Goal: Task Accomplishment & Management: Complete application form

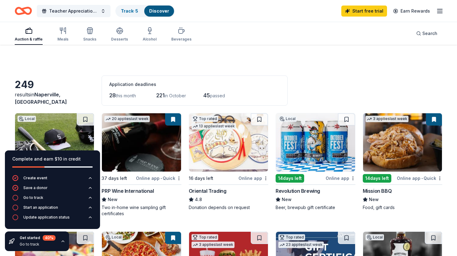
scroll to position [31, 0]
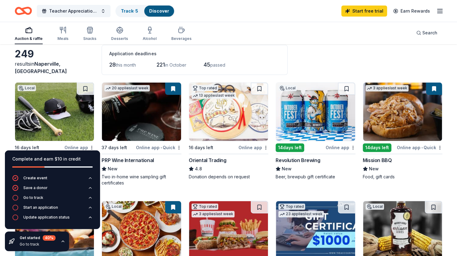
click at [311, 69] on div "249 results in Naperville, IL Application deadlines 28 this month 221 in Octobe…" at bounding box center [229, 60] width 428 height 30
click at [272, 66] on div "28 this month 221 in October 45 passed" at bounding box center [194, 65] width 171 height 10
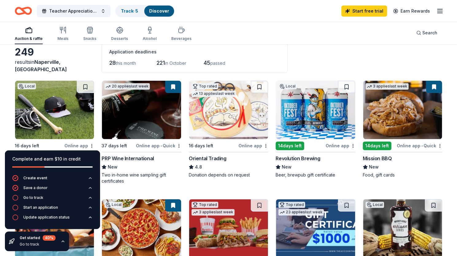
scroll to position [32, 0]
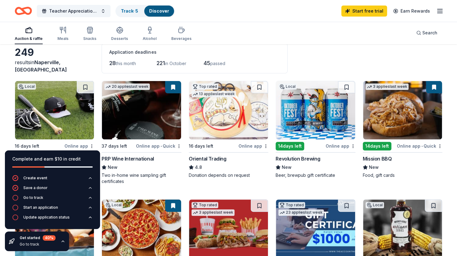
click at [334, 146] on div "Online app" at bounding box center [341, 146] width 30 height 8
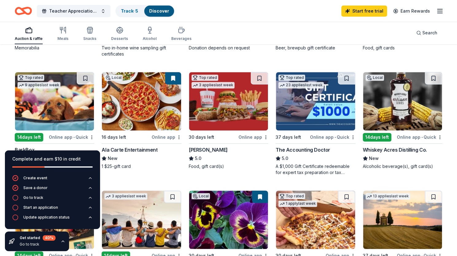
scroll to position [171, 0]
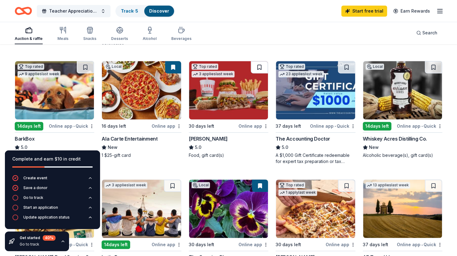
click at [259, 67] on button at bounding box center [259, 67] width 17 height 12
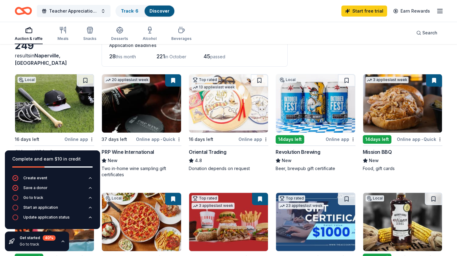
scroll to position [39, 0]
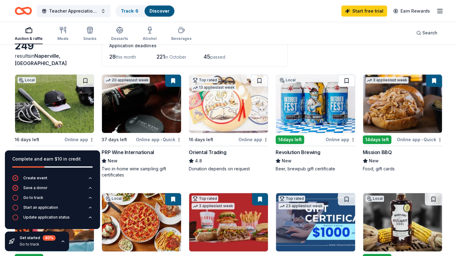
click at [346, 78] on button at bounding box center [346, 81] width 17 height 12
click at [85, 80] on button at bounding box center [85, 81] width 17 height 12
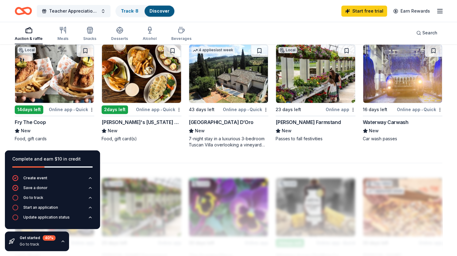
scroll to position [425, 0]
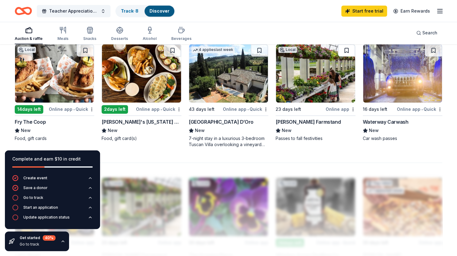
click at [347, 49] on button at bounding box center [346, 50] width 17 height 12
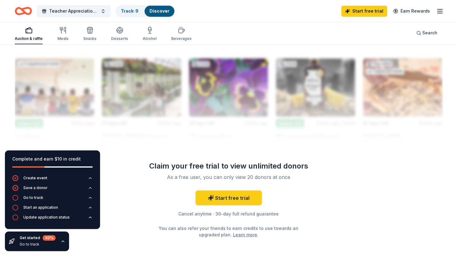
scroll to position [545, 0]
click at [250, 198] on link "Start free trial" at bounding box center [229, 197] width 66 height 15
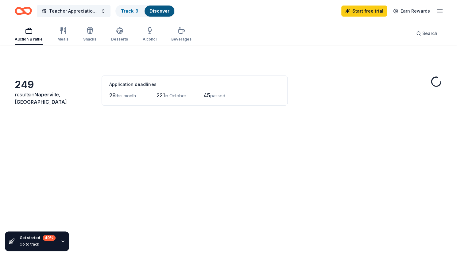
scroll to position [545, 0]
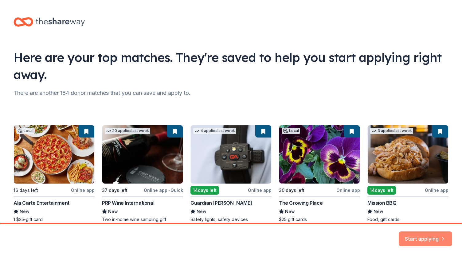
click at [418, 234] on button "Start applying" at bounding box center [425, 235] width 53 height 15
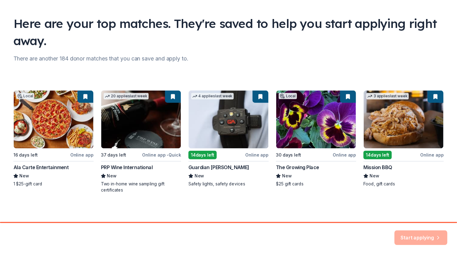
scroll to position [35, 0]
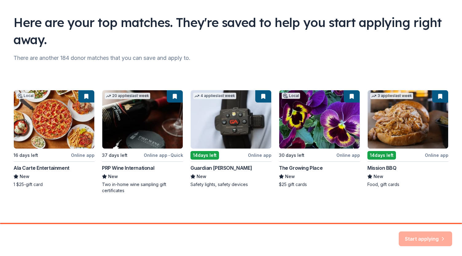
click at [423, 237] on div "Start applying" at bounding box center [425, 239] width 53 height 15
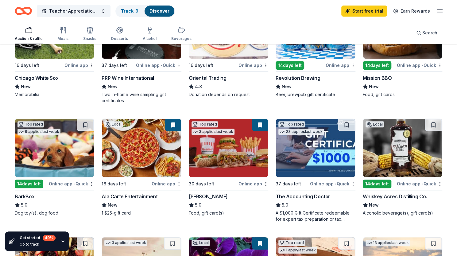
scroll to position [115, 0]
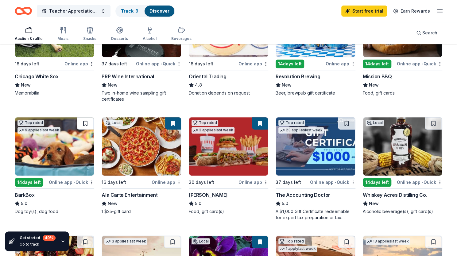
click at [85, 120] on button at bounding box center [85, 123] width 17 height 12
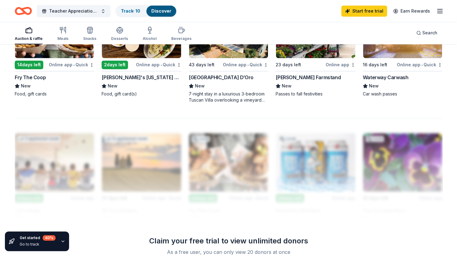
scroll to position [577, 0]
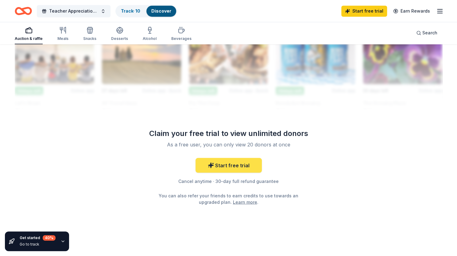
click at [225, 161] on link "Start free trial" at bounding box center [229, 165] width 66 height 15
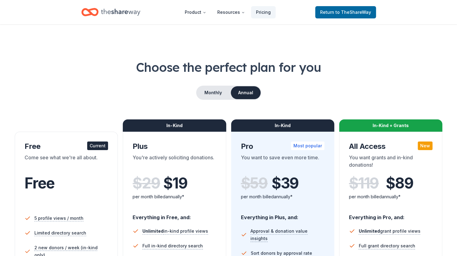
click at [98, 144] on div "Current" at bounding box center [97, 146] width 21 height 9
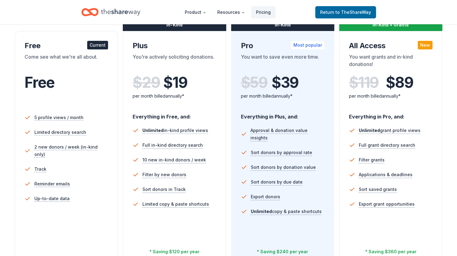
scroll to position [100, 0]
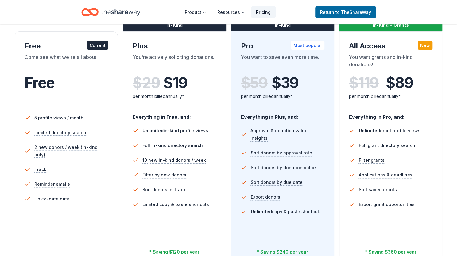
click at [264, 13] on link "Pricing" at bounding box center [263, 12] width 25 height 12
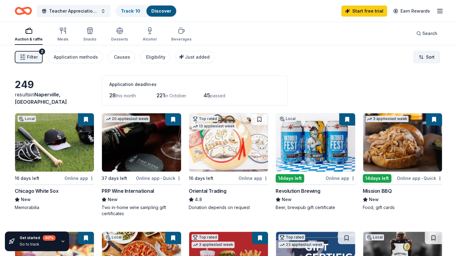
click at [428, 59] on html "Teacher Appreciation Giveaway Track · 10 Discover Start free trial Earn Rewards…" at bounding box center [228, 128] width 457 height 256
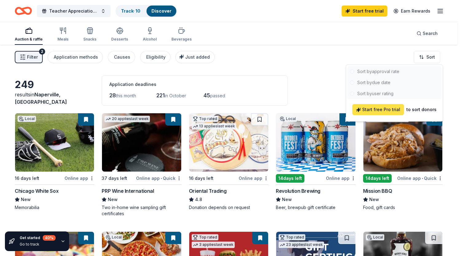
click at [388, 109] on span "Start free Pro trial" at bounding box center [378, 109] width 44 height 7
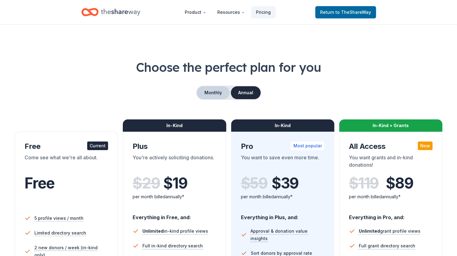
click at [214, 92] on button "Monthly" at bounding box center [213, 92] width 33 height 13
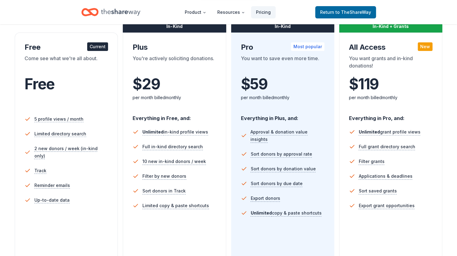
scroll to position [99, 0]
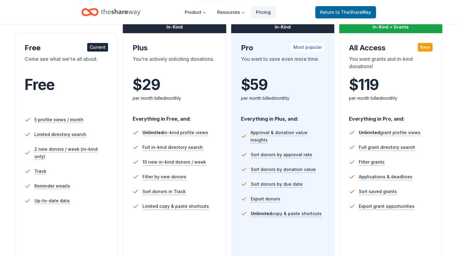
click at [108, 14] on icon "Home" at bounding box center [120, 12] width 39 height 13
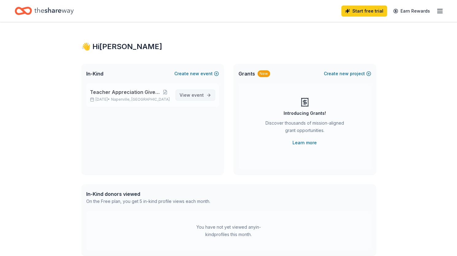
click at [196, 93] on span "event" at bounding box center [198, 94] width 12 height 5
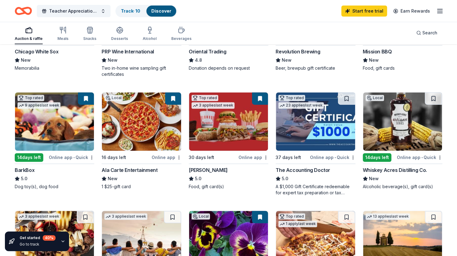
scroll to position [139, 0]
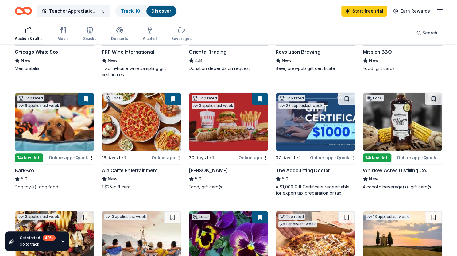
click at [253, 158] on div "Online app" at bounding box center [254, 158] width 30 height 8
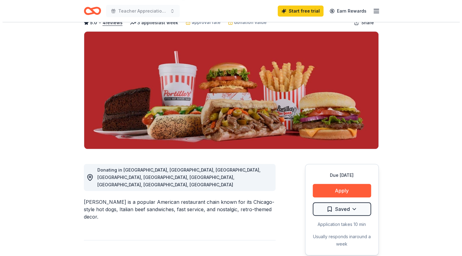
scroll to position [38, 0]
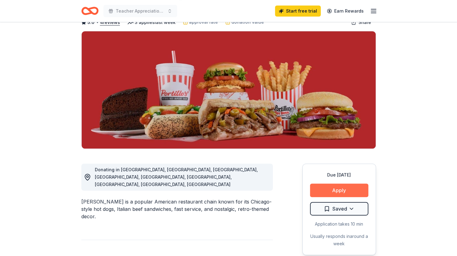
click at [344, 187] on button "Apply" at bounding box center [339, 191] width 58 height 14
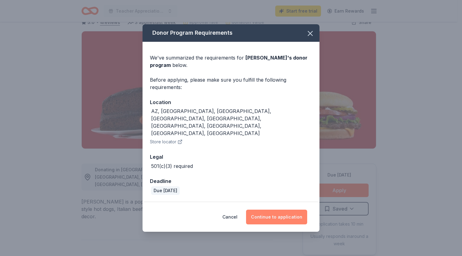
click at [265, 210] on button "Continue to application" at bounding box center [276, 217] width 61 height 15
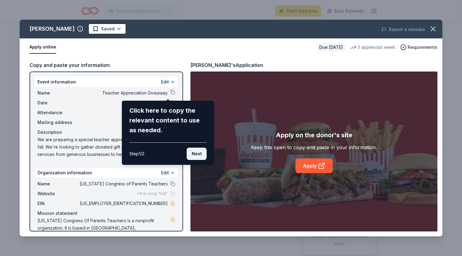
click at [193, 154] on button "Next" at bounding box center [197, 154] width 20 height 12
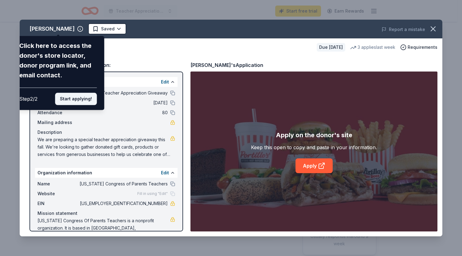
click at [88, 98] on button "Start applying!" at bounding box center [76, 99] width 42 height 12
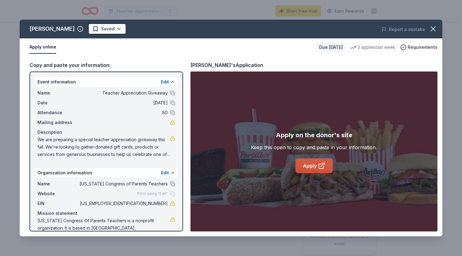
click at [315, 165] on link "Apply" at bounding box center [313, 165] width 37 height 15
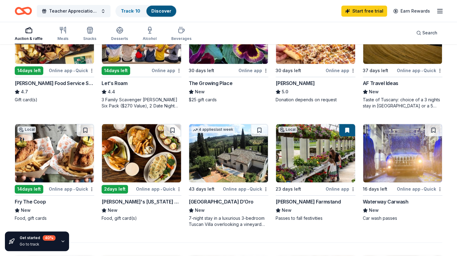
scroll to position [345, 0]
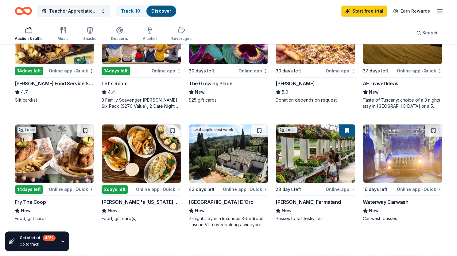
click at [402, 200] on div "Waterway Carwash" at bounding box center [386, 201] width 46 height 7
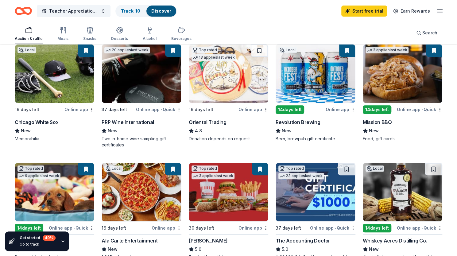
scroll to position [0, 0]
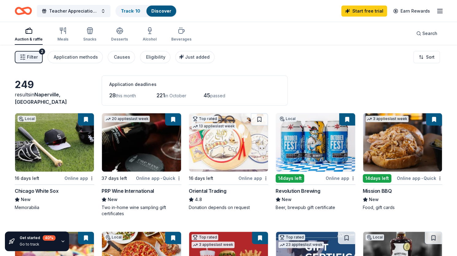
click at [332, 178] on div "Online app" at bounding box center [341, 178] width 30 height 8
click at [347, 117] on button at bounding box center [347, 119] width 16 height 12
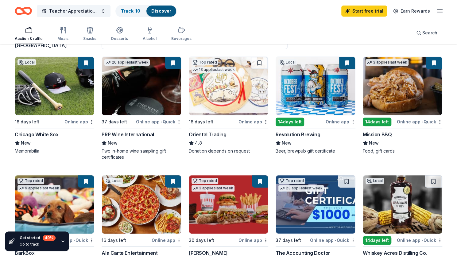
scroll to position [49, 0]
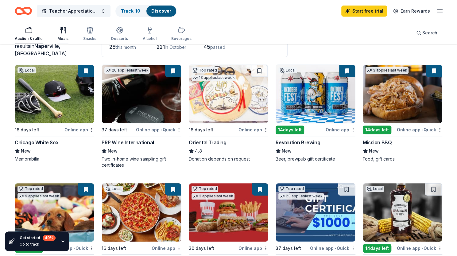
click at [63, 35] on div "Meals" at bounding box center [62, 33] width 11 height 15
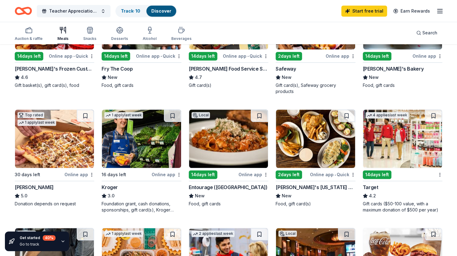
scroll to position [241, 0]
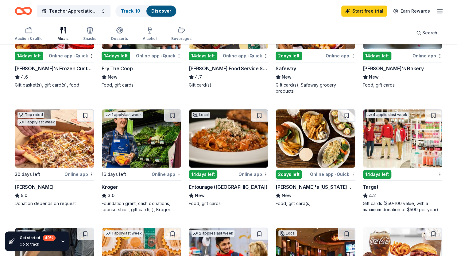
click at [245, 170] on div "Online app" at bounding box center [254, 174] width 30 height 8
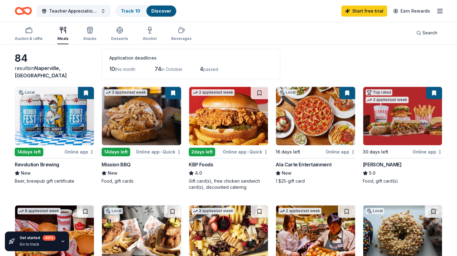
scroll to position [0, 0]
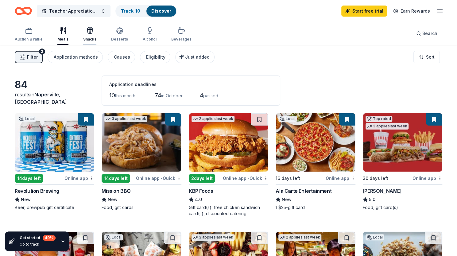
click at [91, 28] on icon "button" at bounding box center [90, 29] width 5 height 2
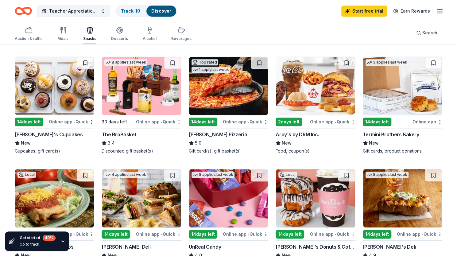
scroll to position [282, 0]
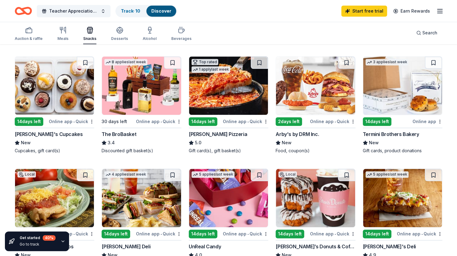
click at [223, 92] on img at bounding box center [228, 86] width 79 height 58
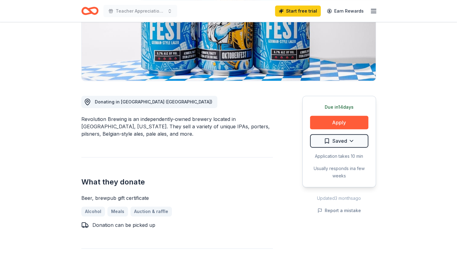
scroll to position [105, 0]
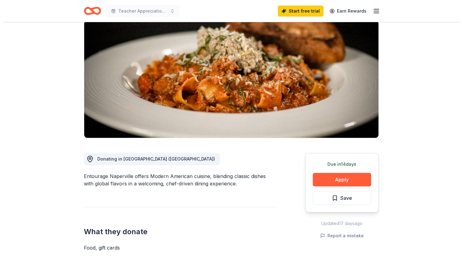
scroll to position [107, 0]
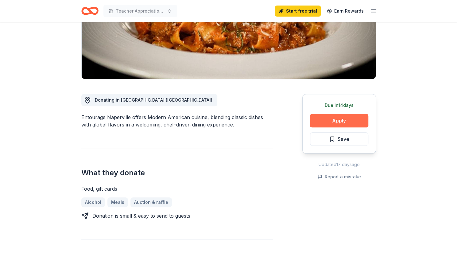
click at [338, 117] on button "Apply" at bounding box center [339, 121] width 58 height 14
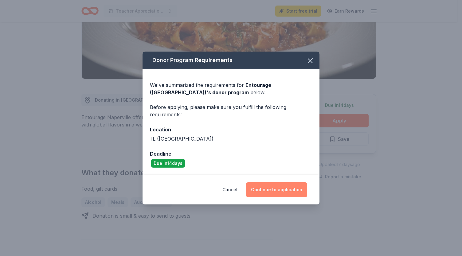
click at [269, 190] on button "Continue to application" at bounding box center [276, 189] width 61 height 15
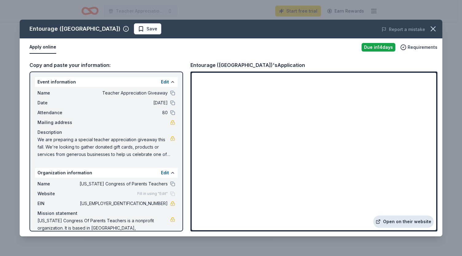
click at [405, 221] on link "Open on their website" at bounding box center [403, 222] width 61 height 12
